Goal: Transaction & Acquisition: Download file/media

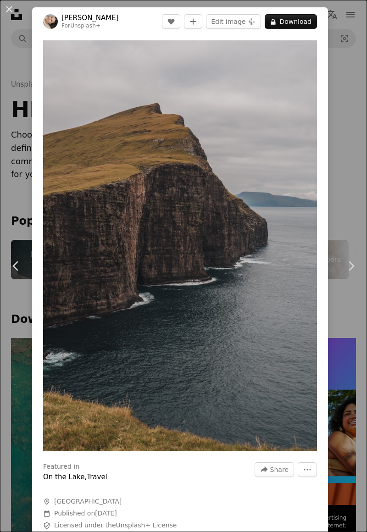
scroll to position [1237, 0]
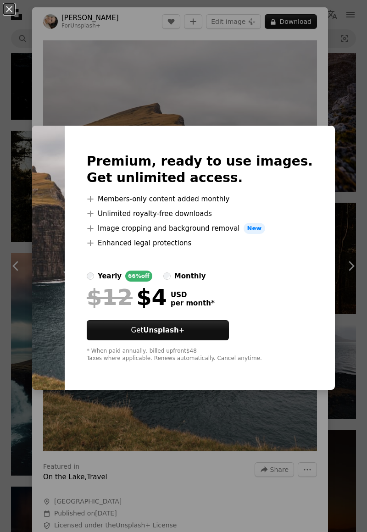
click at [271, 79] on div "An X shape Premium, ready to use images. Get unlimited access. A plus sign Memb…" at bounding box center [183, 266] width 367 height 532
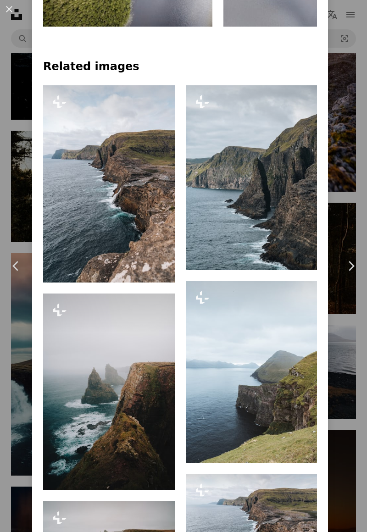
scroll to position [753, 0]
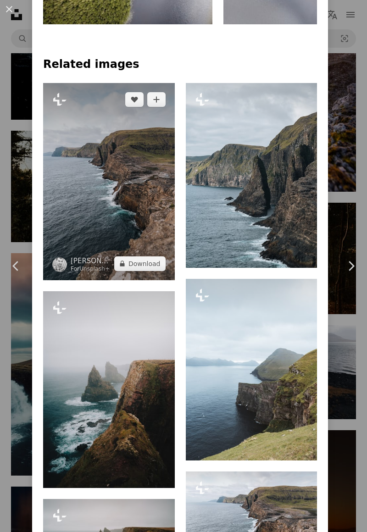
click at [149, 201] on img at bounding box center [109, 181] width 132 height 197
click at [132, 197] on img at bounding box center [109, 181] width 132 height 197
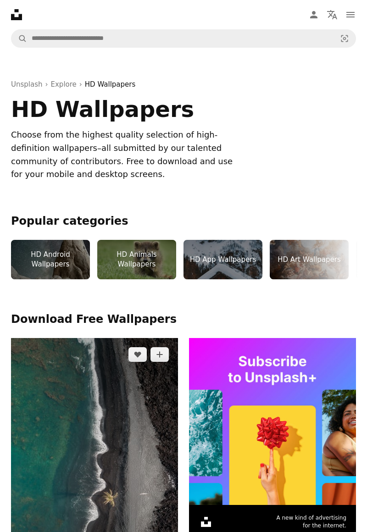
click at [70, 403] on img at bounding box center [94, 486] width 167 height 297
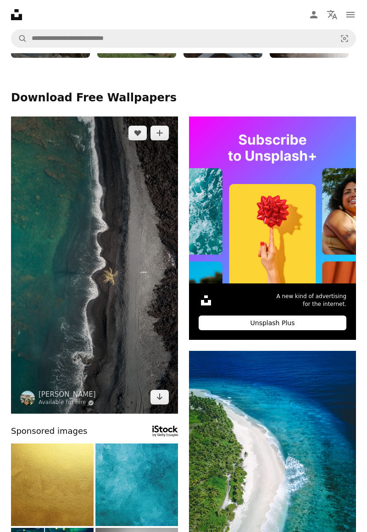
scroll to position [220, 0]
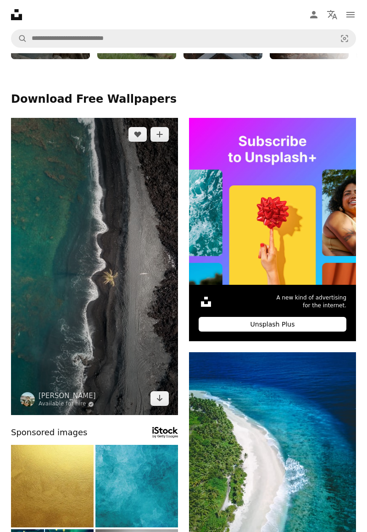
click at [84, 293] on img at bounding box center [94, 266] width 167 height 297
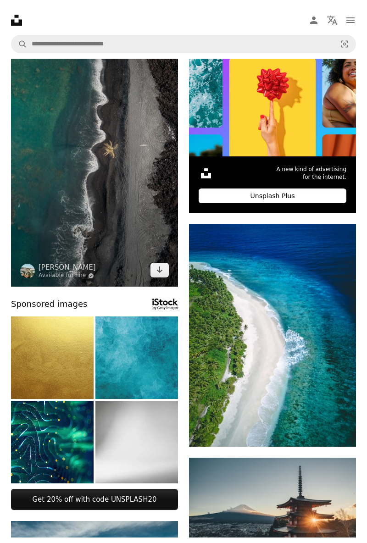
scroll to position [353, 0]
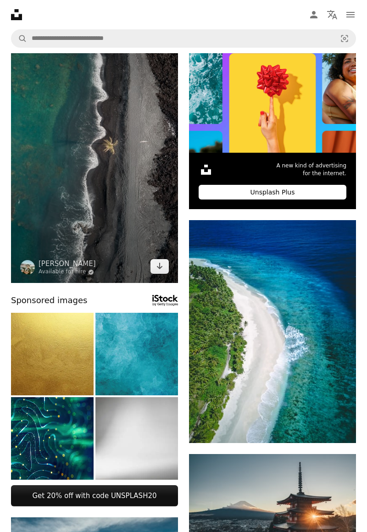
click at [159, 264] on icon "Download" at bounding box center [160, 266] width 6 height 6
